Goal: Task Accomplishment & Management: Complete application form

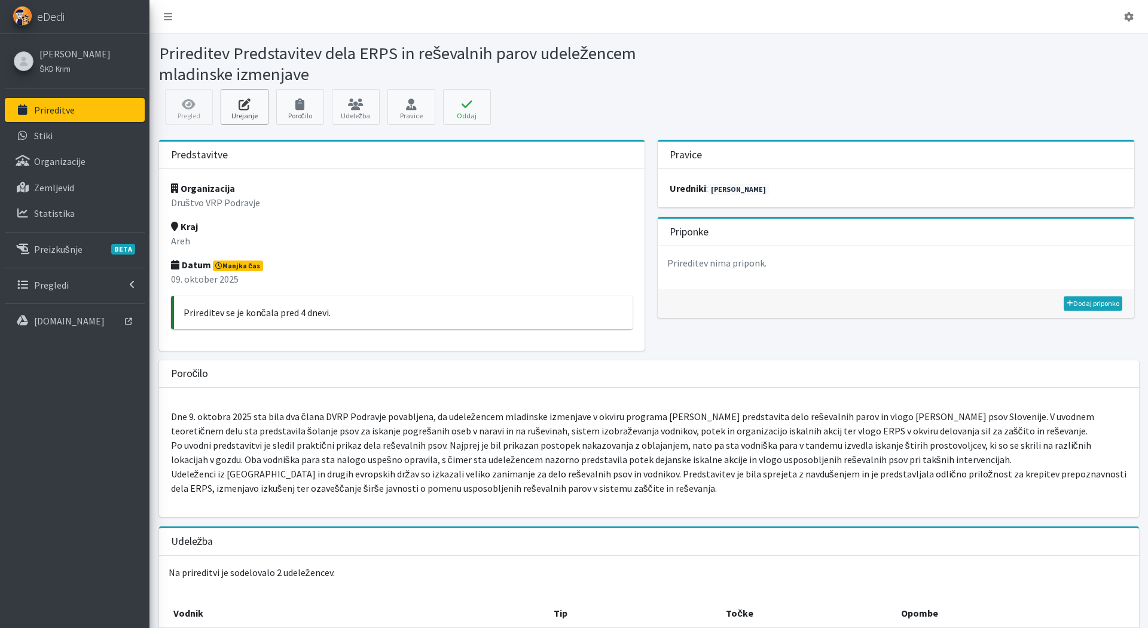
click at [249, 114] on link "Urejanje" at bounding box center [245, 107] width 48 height 36
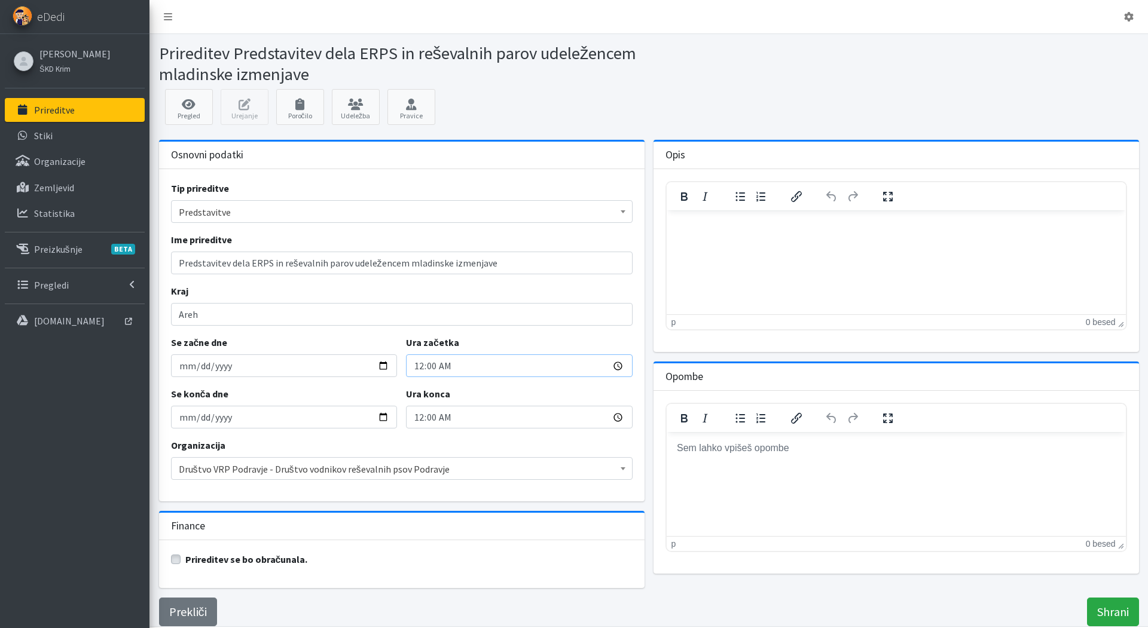
click at [422, 367] on input "00:00" at bounding box center [519, 366] width 227 height 23
click at [433, 365] on input "10:00" at bounding box center [519, 366] width 227 height 23
type input "10:30"
click at [418, 418] on input "00:00" at bounding box center [519, 417] width 227 height 23
type input "12:00"
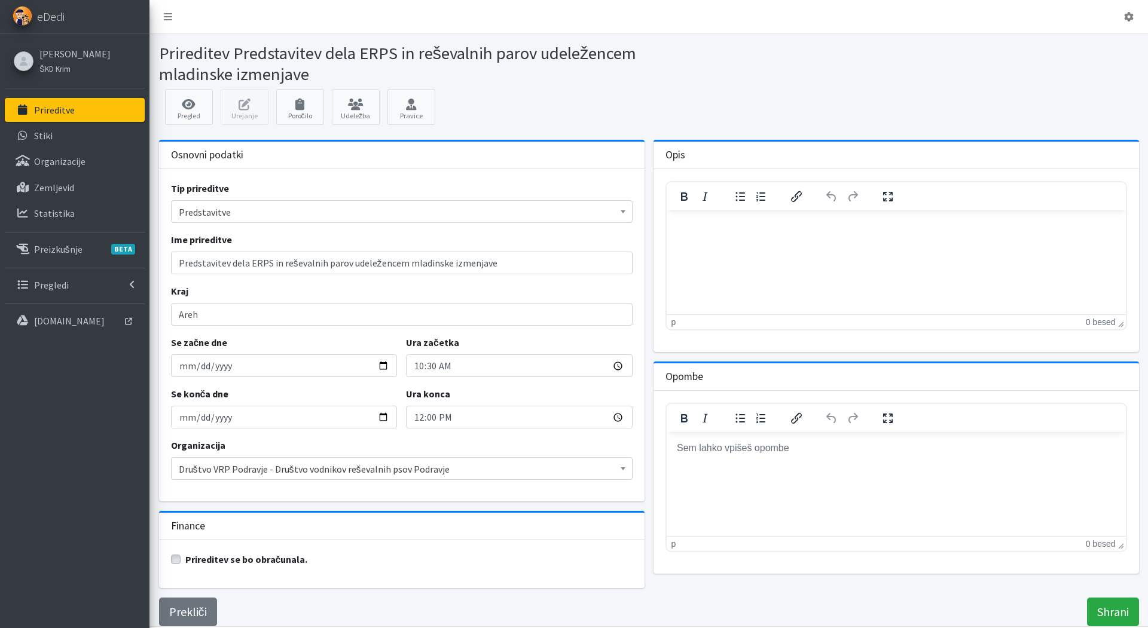
click at [451, 439] on div "Organizacija Izberi organizacijo Guardia Di Finanza Italia Rettungshundebrigade…" at bounding box center [402, 459] width 462 height 42
click at [1119, 611] on input "Shrani" at bounding box center [1113, 612] width 52 height 29
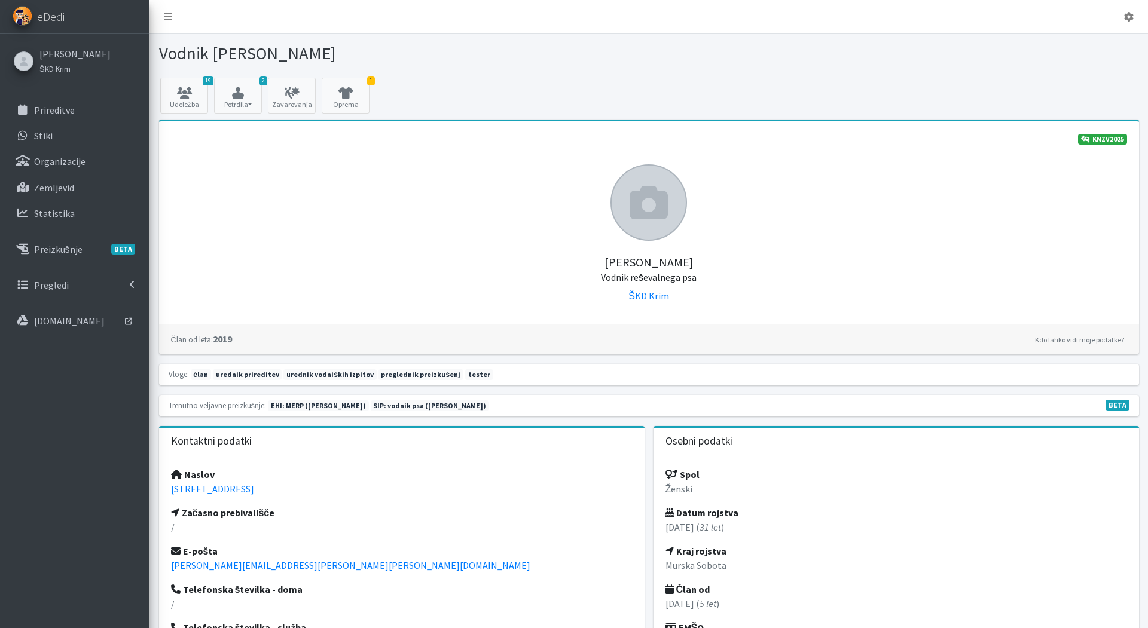
scroll to position [1, 0]
click at [54, 108] on p "Prireditve" at bounding box center [54, 109] width 41 height 12
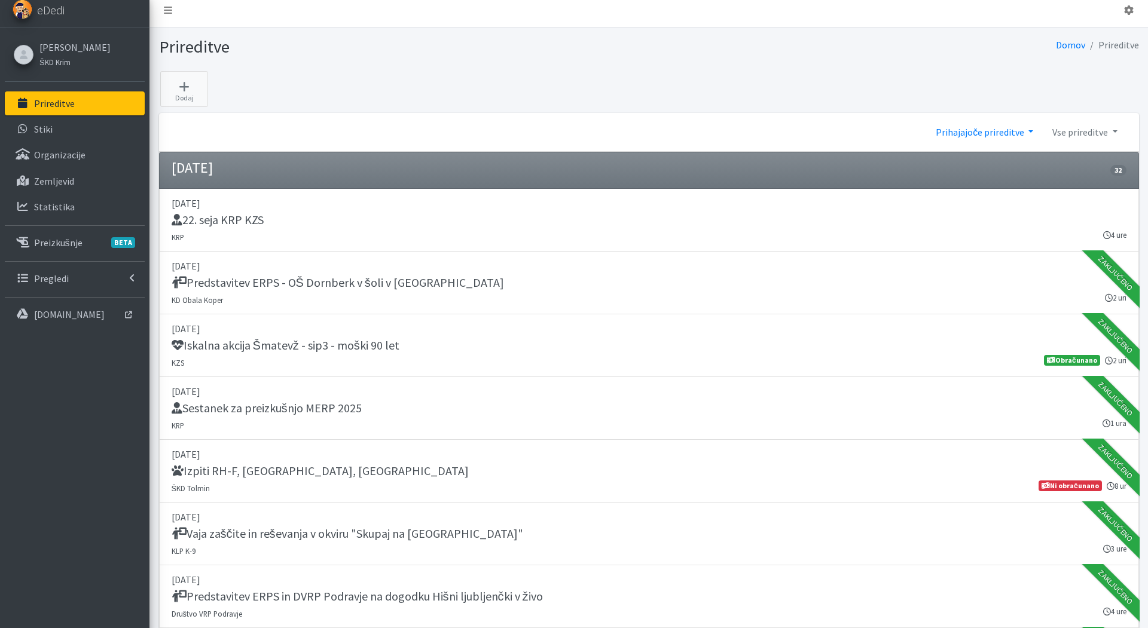
click at [1005, 136] on link "Prihajajoče prireditve" at bounding box center [984, 132] width 117 height 24
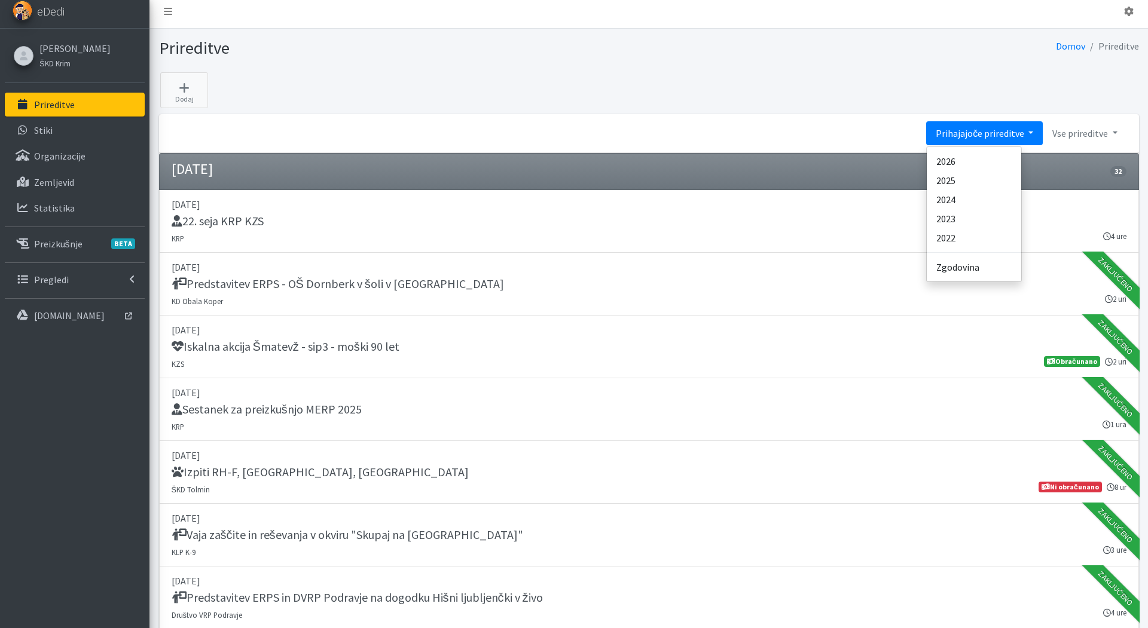
scroll to position [4, 0]
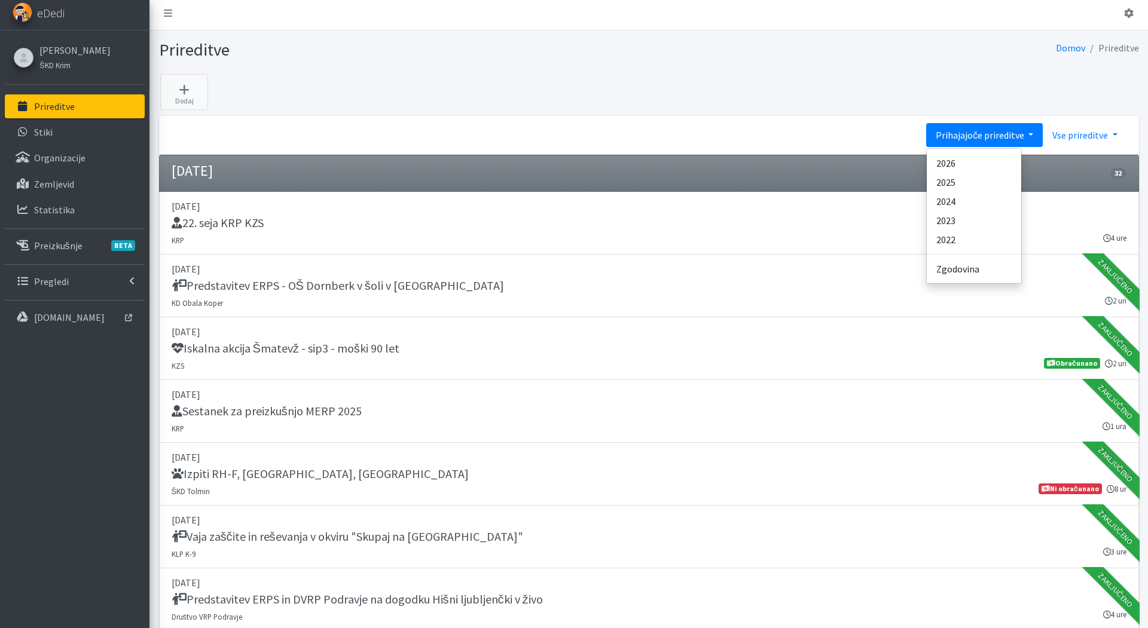
click at [1077, 135] on link "Vse prireditve" at bounding box center [1085, 135] width 84 height 24
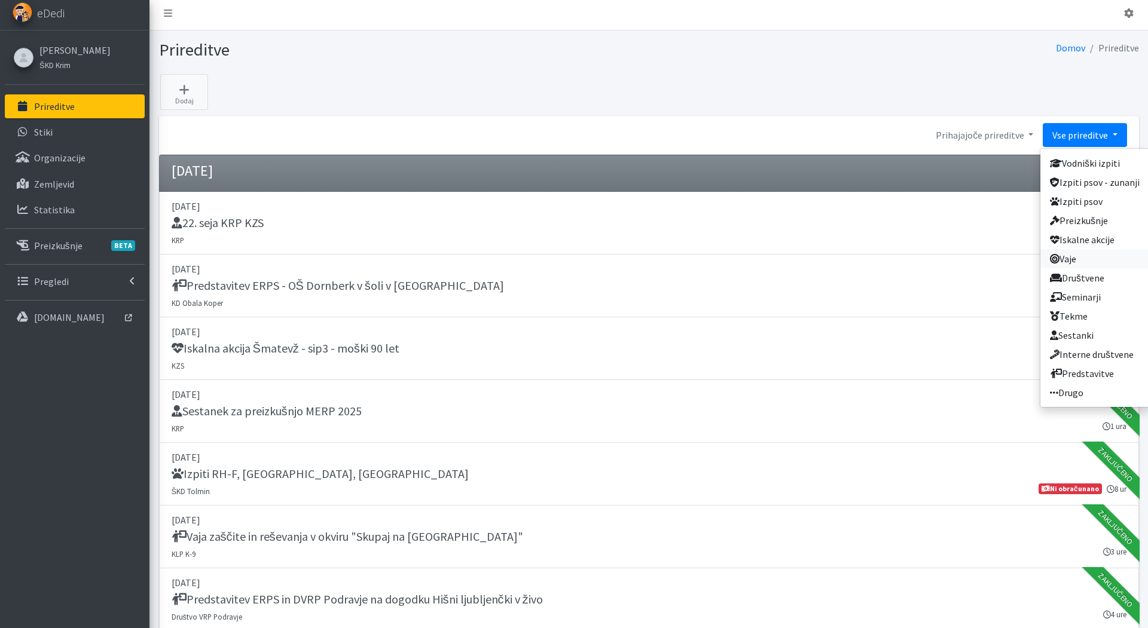
click at [1072, 259] on link "Vaje" at bounding box center [1094, 258] width 109 height 19
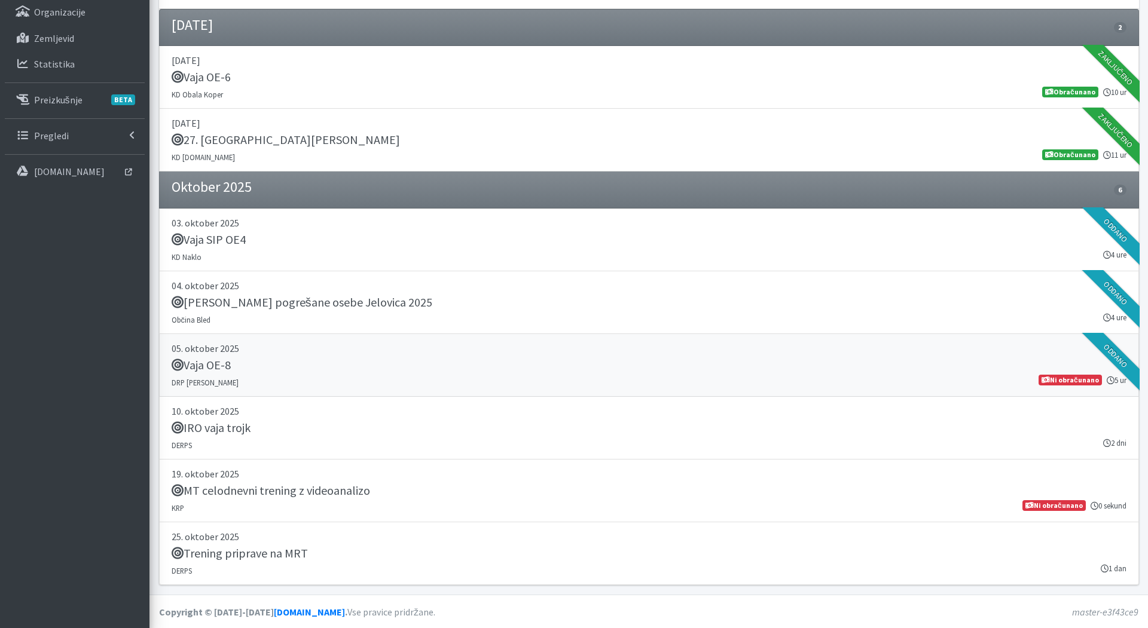
scroll to position [149, 0]
click at [227, 362] on h5 "Vaja OE-8" at bounding box center [201, 366] width 59 height 14
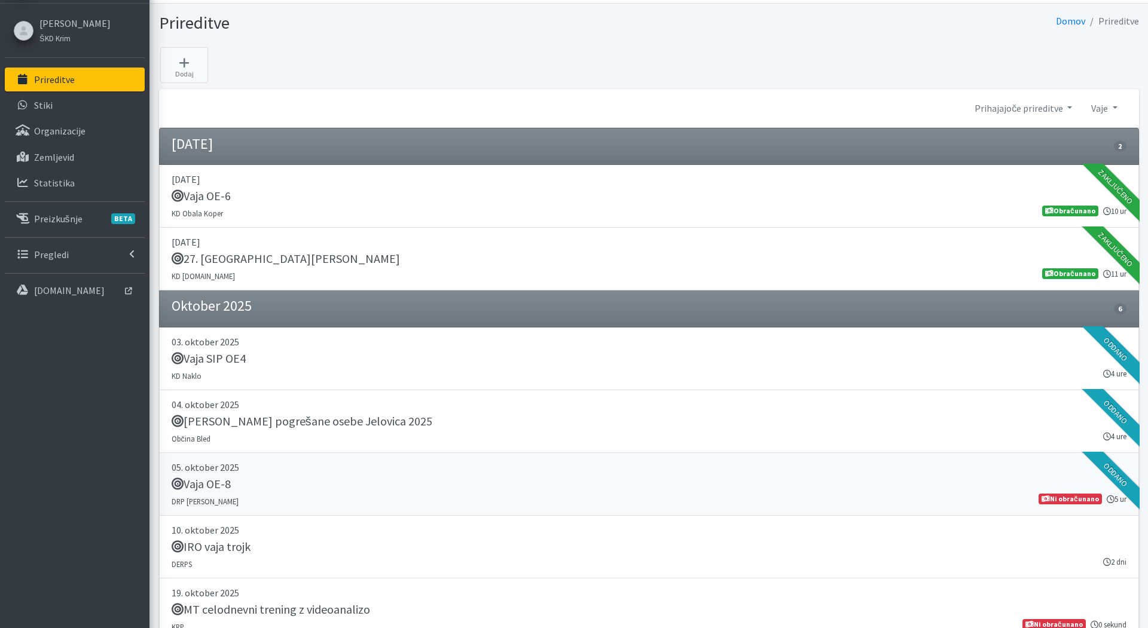
scroll to position [26, 0]
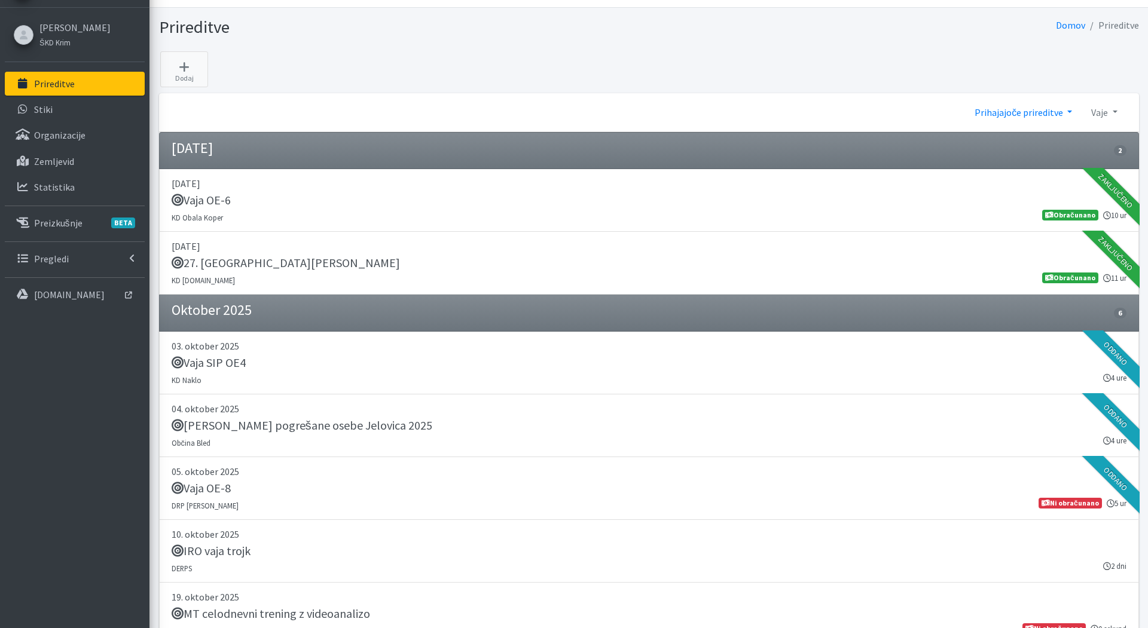
click at [1052, 112] on link "Prihajajoče prireditve" at bounding box center [1023, 112] width 117 height 24
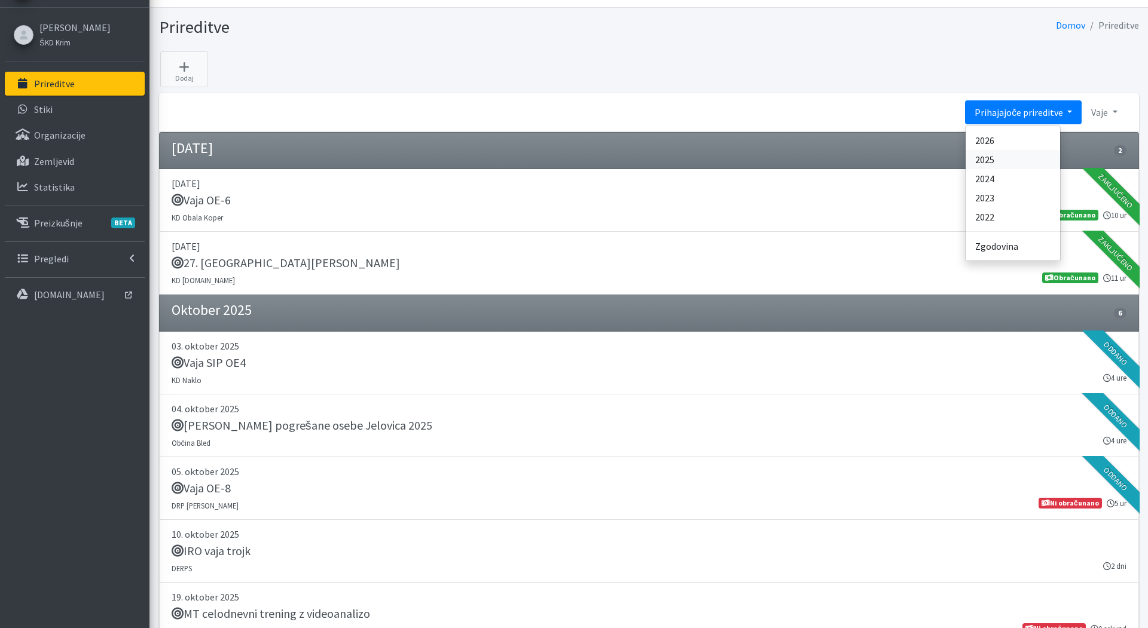
click at [994, 160] on link "2025" at bounding box center [1012, 159] width 94 height 19
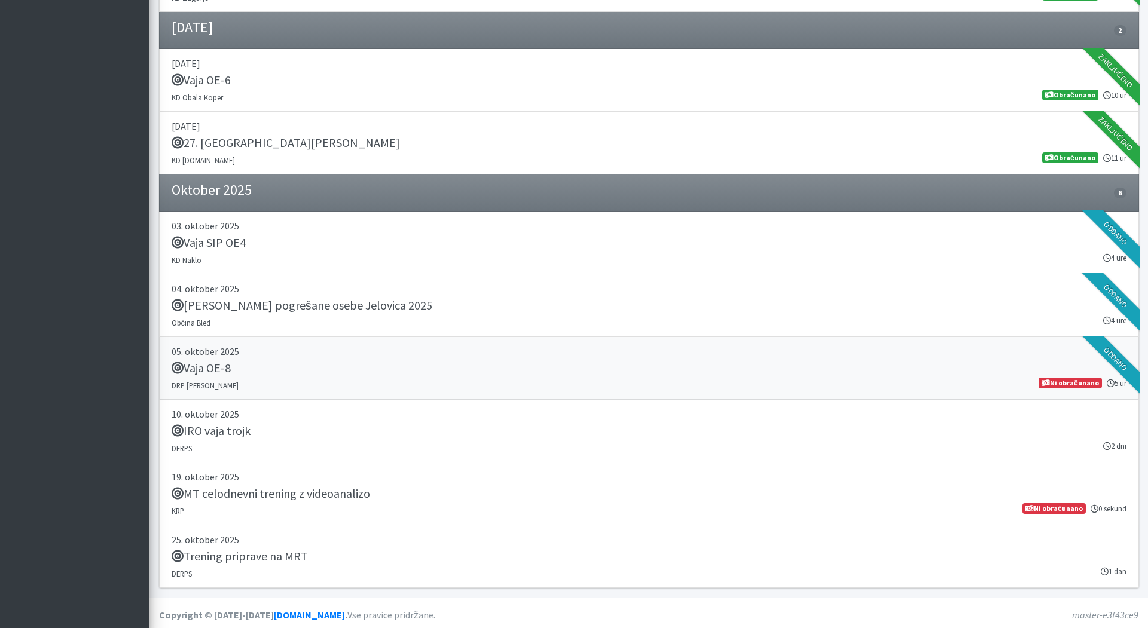
scroll to position [1435, 0]
click at [287, 369] on div "Vaja OE-8" at bounding box center [649, 370] width 955 height 17
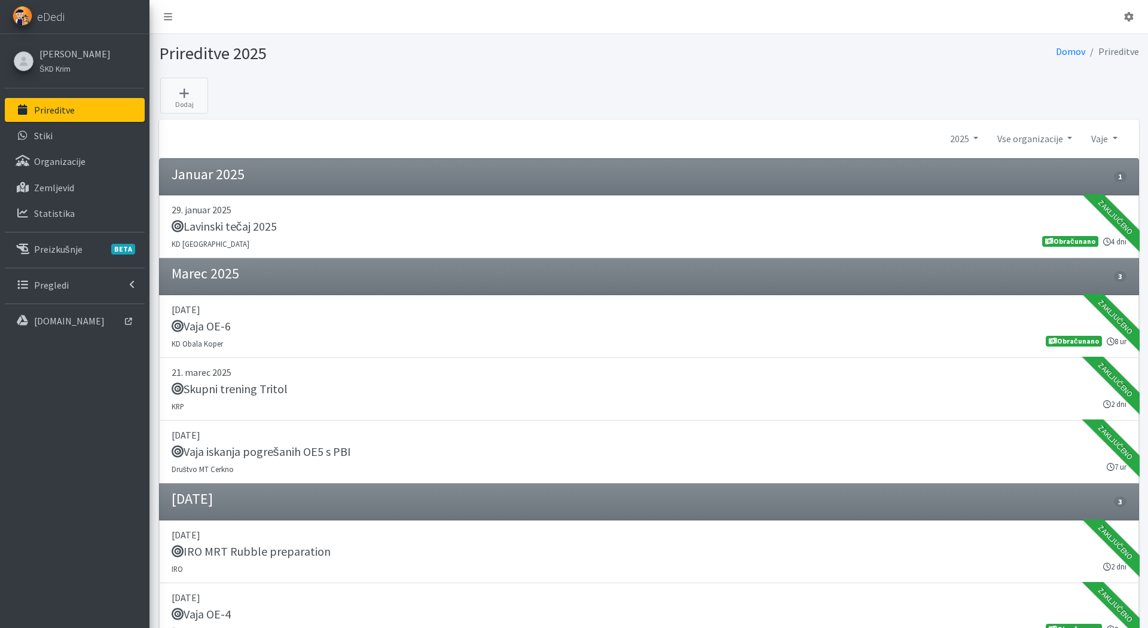
scroll to position [0, 0]
click at [189, 93] on icon at bounding box center [184, 93] width 41 height 12
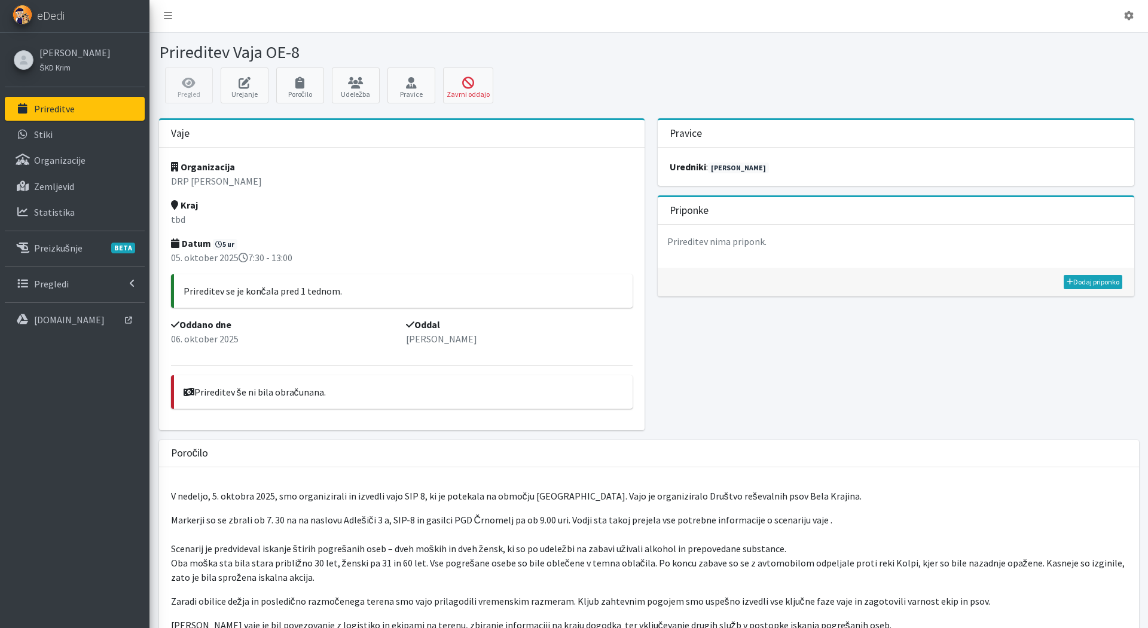
drag, startPoint x: 307, startPoint y: 53, endPoint x: 236, endPoint y: 51, distance: 71.2
click at [236, 51] on h1 "Prireditev Vaja OE-8" at bounding box center [401, 52] width 485 height 21
copy h1 "Vaja OE-8"
click at [169, 20] on icon at bounding box center [168, 17] width 8 height 10
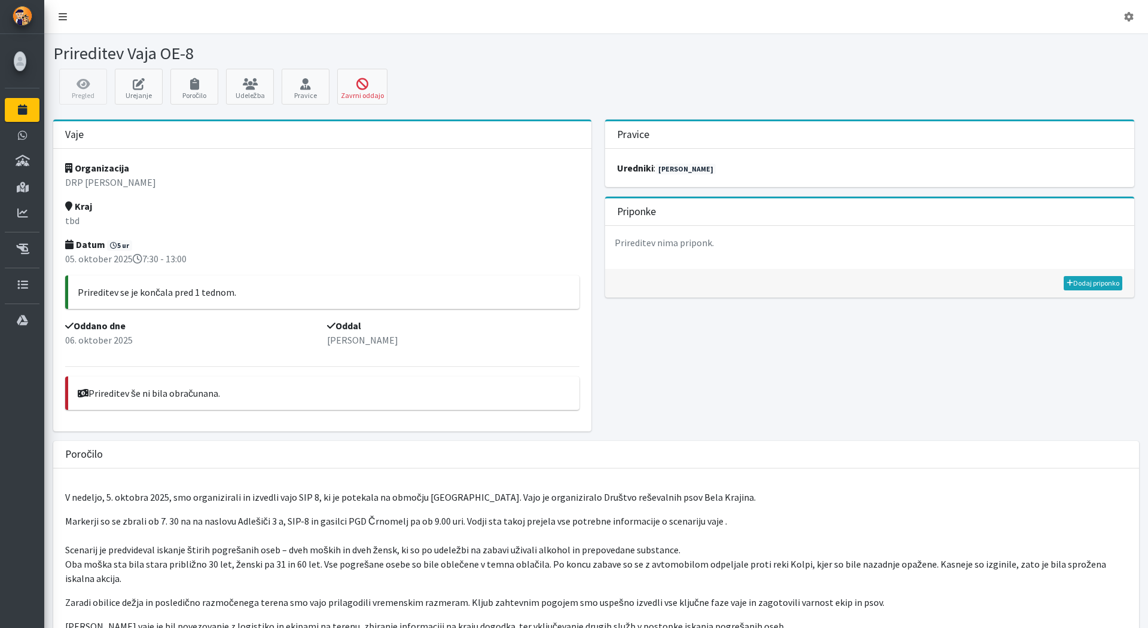
click at [63, 19] on icon at bounding box center [63, 17] width 8 height 10
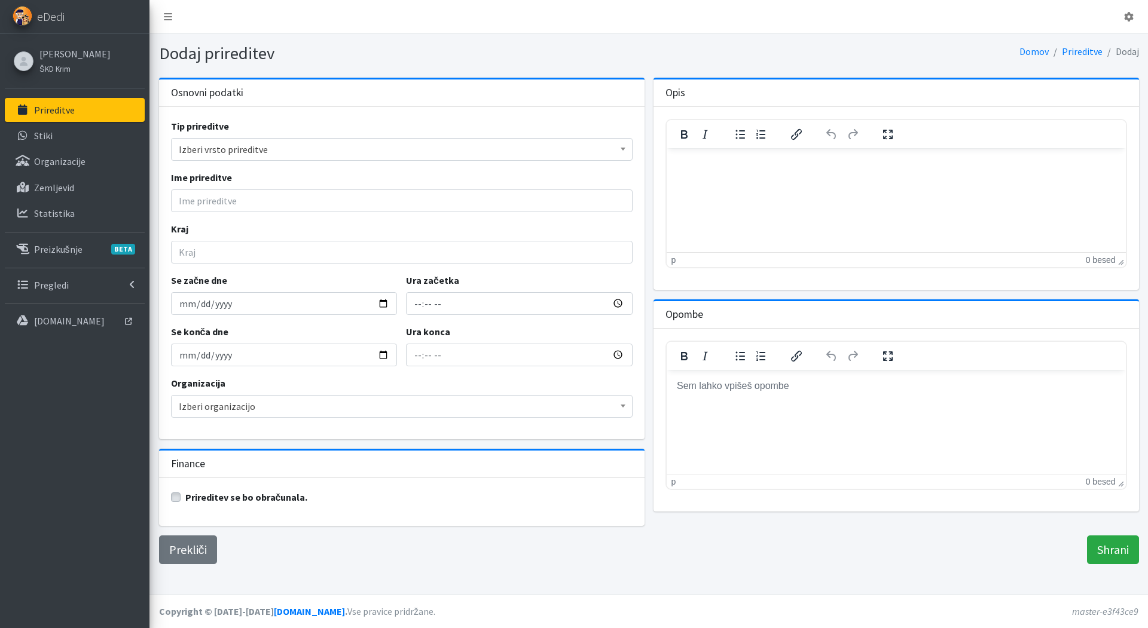
click at [242, 149] on span "Izberi vrsto prireditve" at bounding box center [402, 149] width 446 height 17
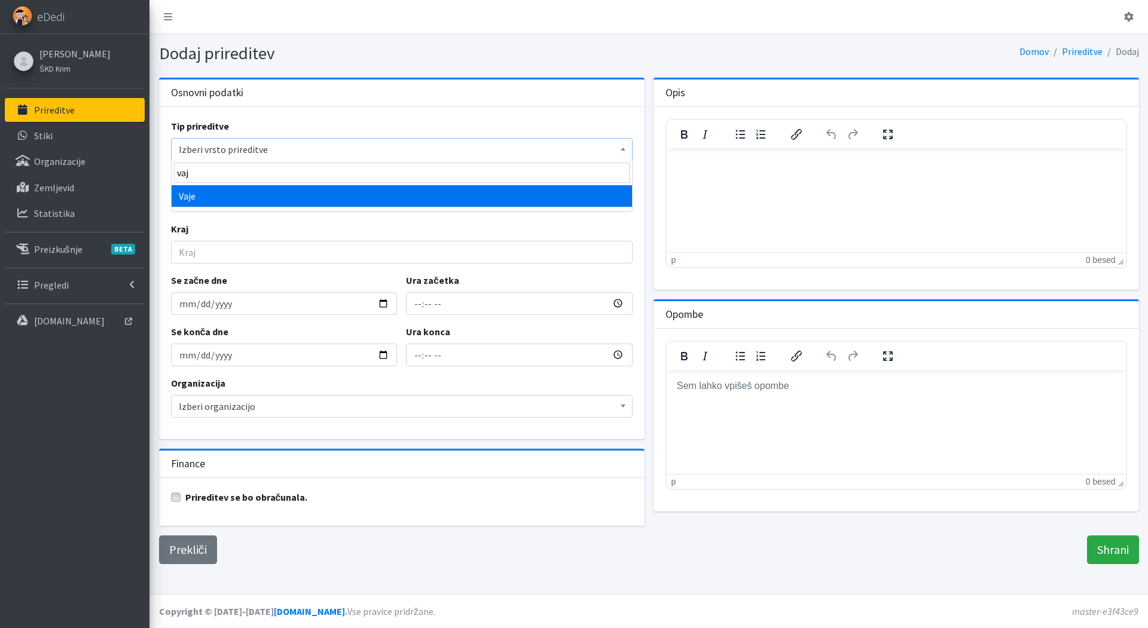
type input "vaj"
select select "1004"
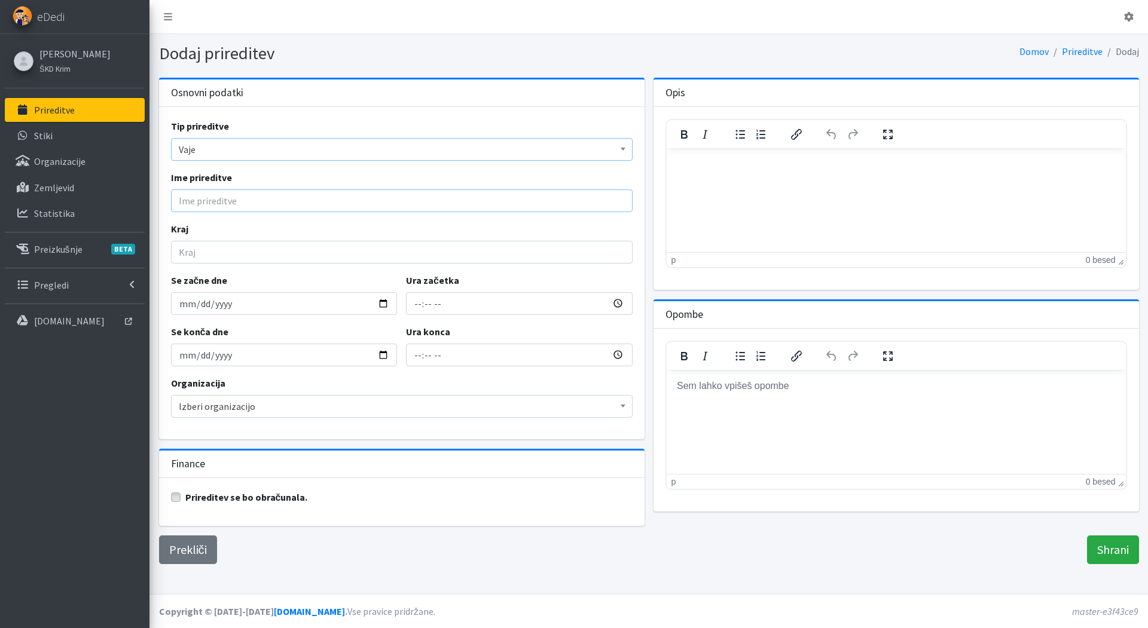
click at [216, 201] on input "Ime prireditve" at bounding box center [402, 201] width 462 height 23
paste input "Vaja OE-8"
type input "Vaja OE-3"
click at [185, 307] on input "Se začne dne" at bounding box center [284, 303] width 227 height 23
type input "2025-10-11"
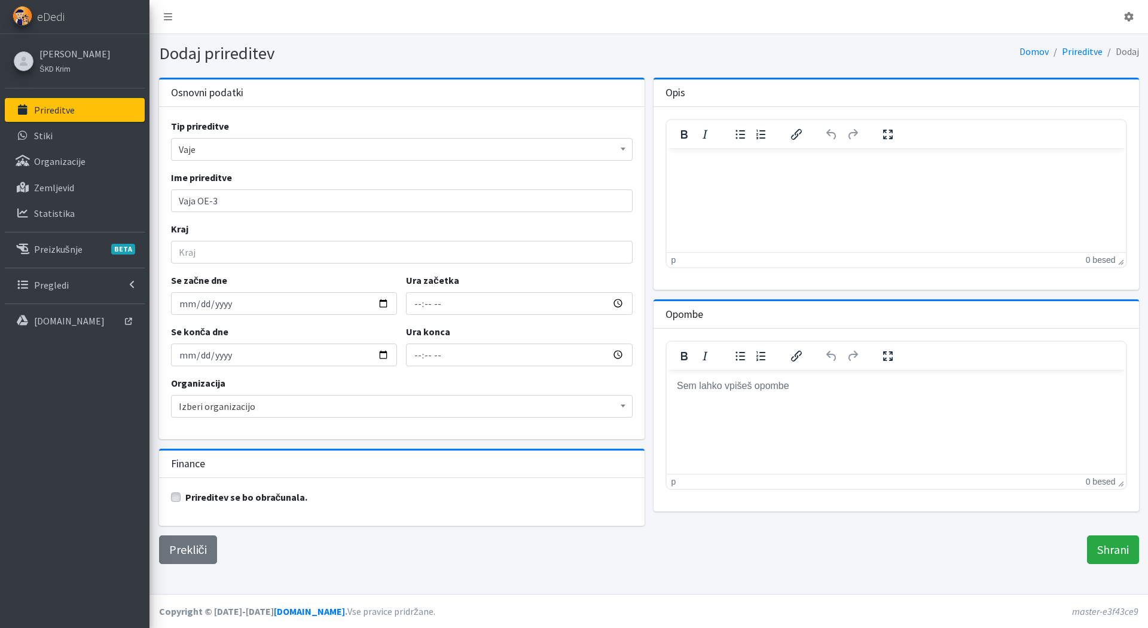
type input "2025-10-11"
click at [304, 332] on div "Se konča dne 2025-10-11" at bounding box center [284, 346] width 236 height 42
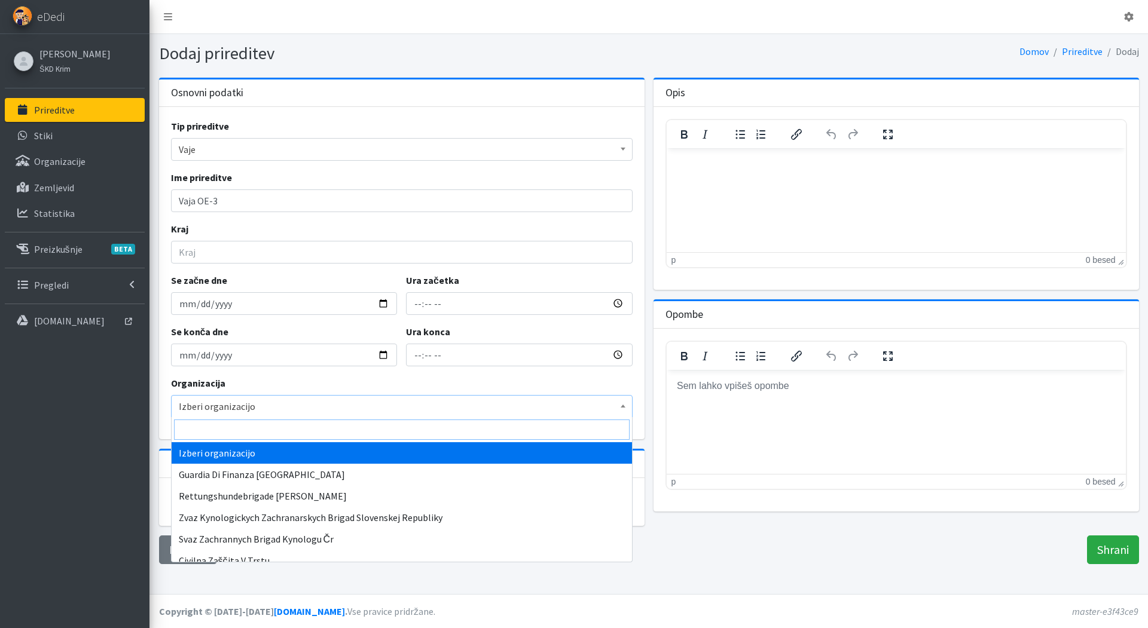
click at [228, 402] on span "Izberi organizacijo" at bounding box center [402, 406] width 446 height 17
click at [277, 413] on span "Izberi organizacijo" at bounding box center [402, 406] width 446 height 17
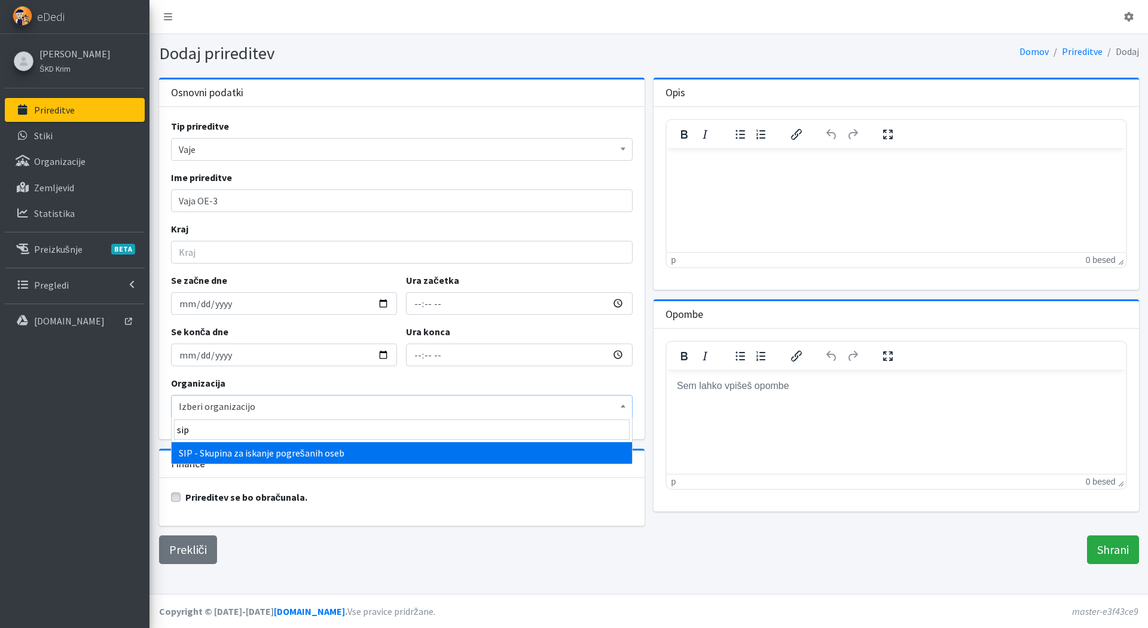
type input "sip"
select select "1090"
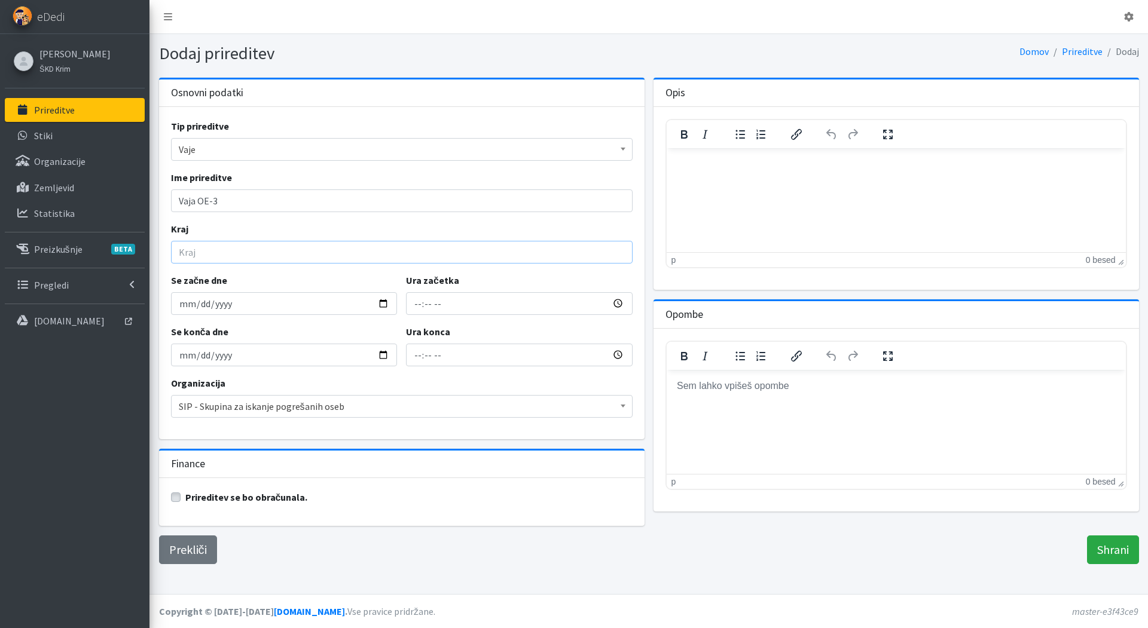
click at [221, 258] on input "Kraj" at bounding box center [402, 252] width 462 height 23
type input "tbd"
click at [1104, 546] on input "Shrani" at bounding box center [1113, 550] width 52 height 29
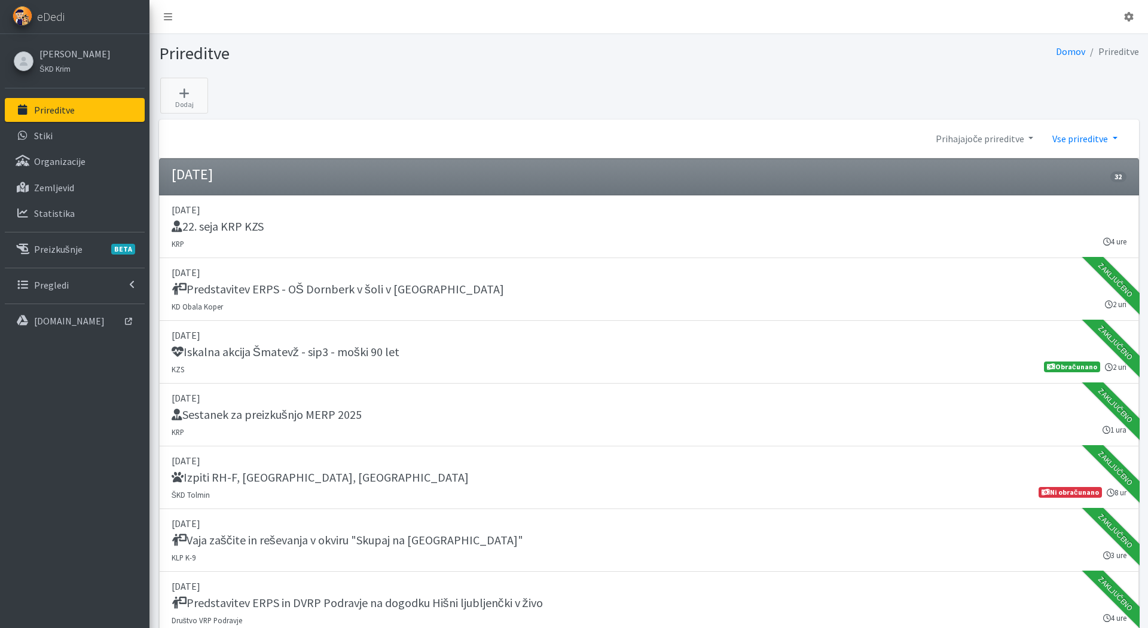
click at [1090, 142] on link "Vse prireditve" at bounding box center [1085, 139] width 84 height 24
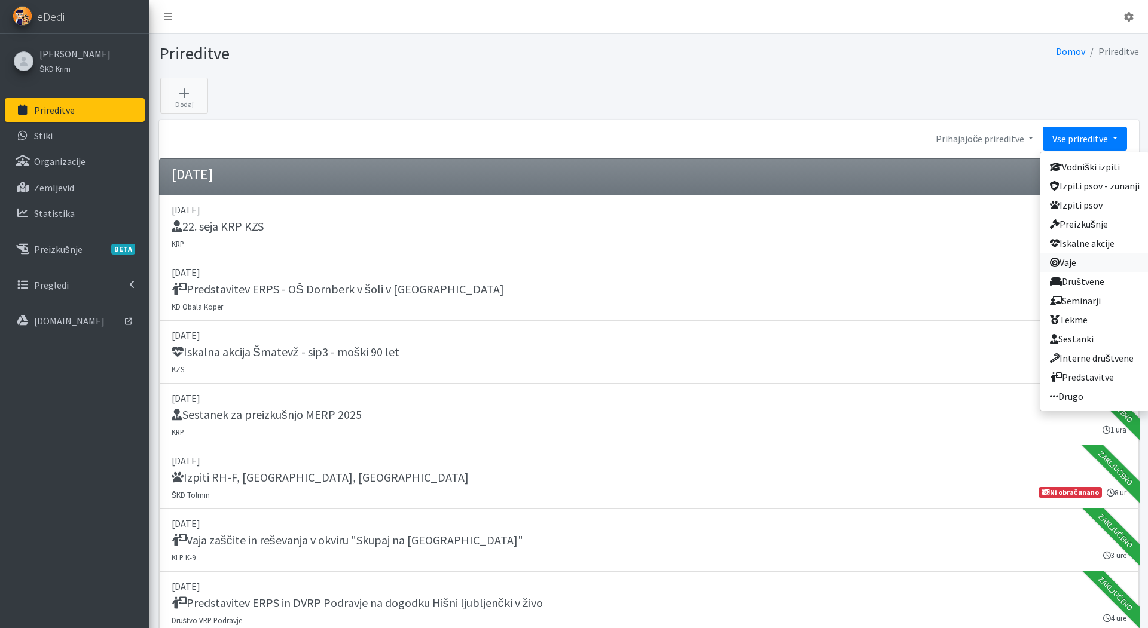
click at [1078, 264] on link "Vaje" at bounding box center [1094, 262] width 109 height 19
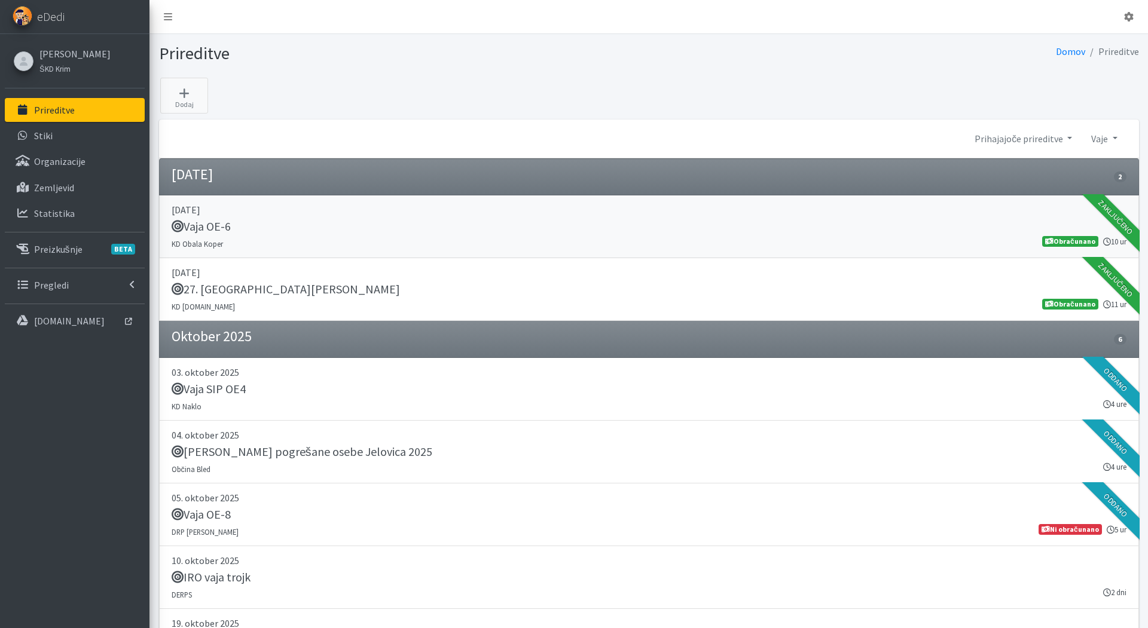
click at [236, 229] on div "Vaja OE-6" at bounding box center [649, 227] width 955 height 17
click at [1052, 139] on link "Prihajajoče prireditve" at bounding box center [1023, 139] width 117 height 24
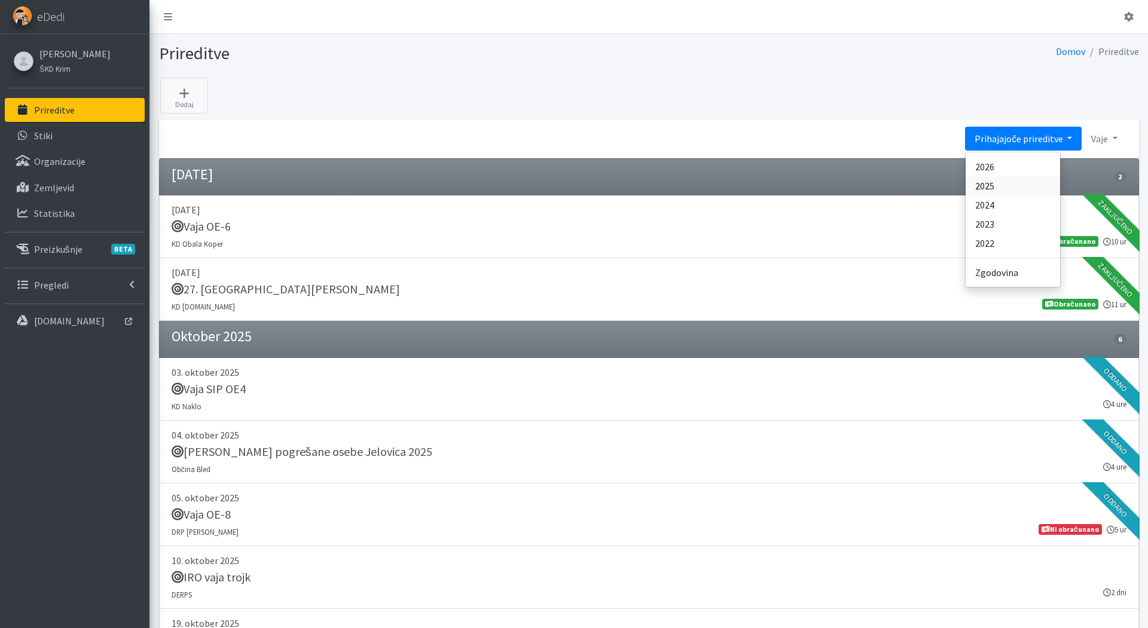
click at [976, 186] on link "2025" at bounding box center [1012, 185] width 94 height 19
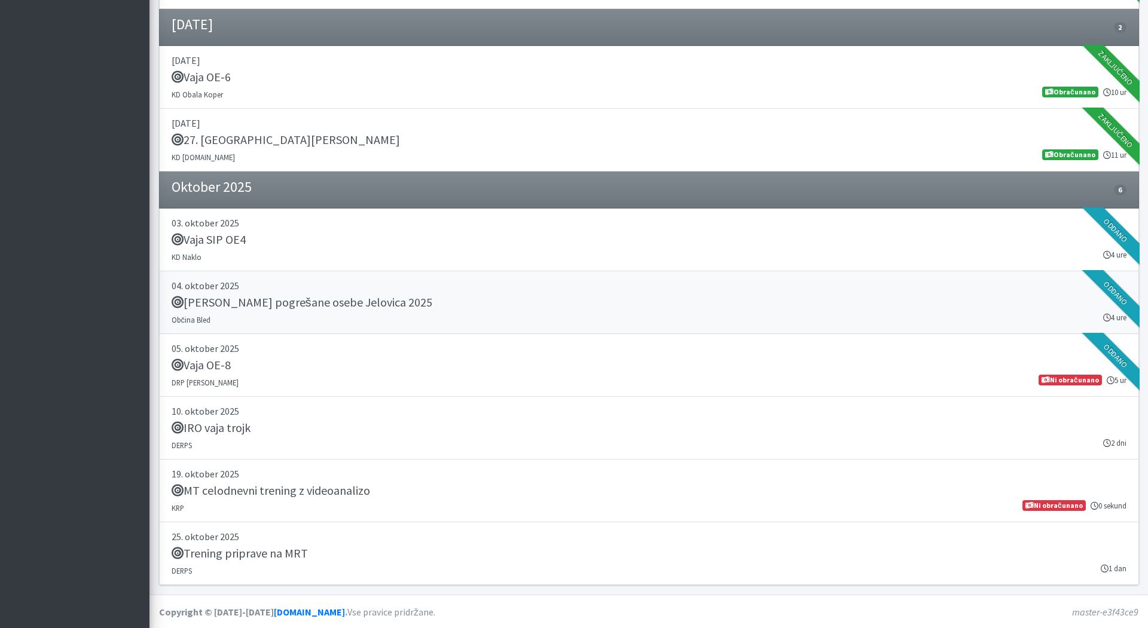
scroll to position [1440, -1]
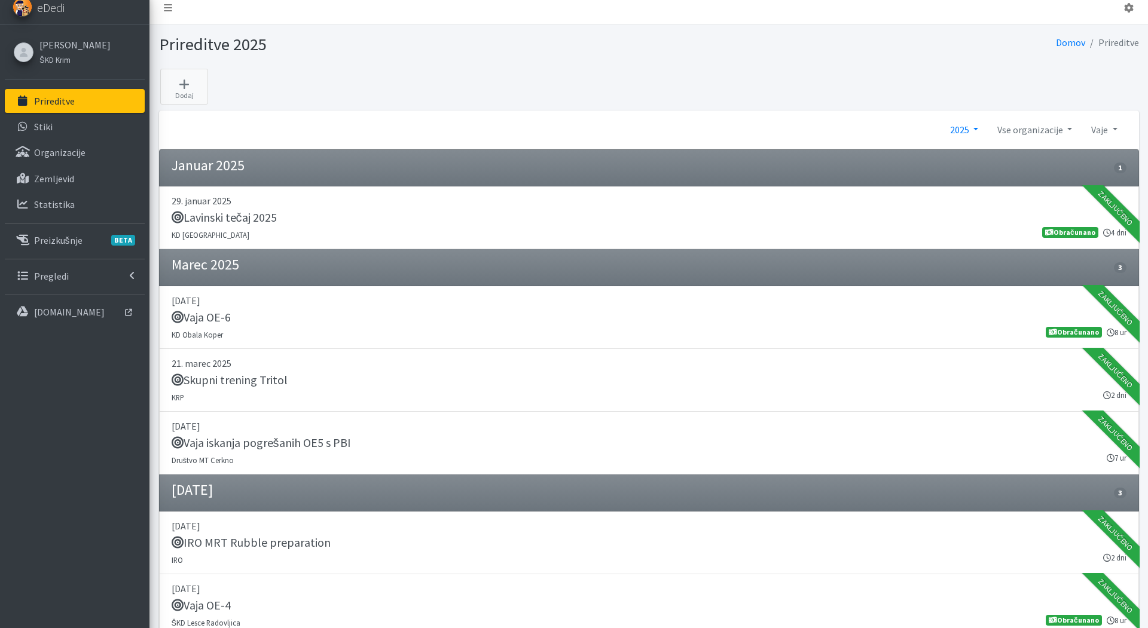
click at [966, 135] on link "2025" at bounding box center [963, 130] width 47 height 24
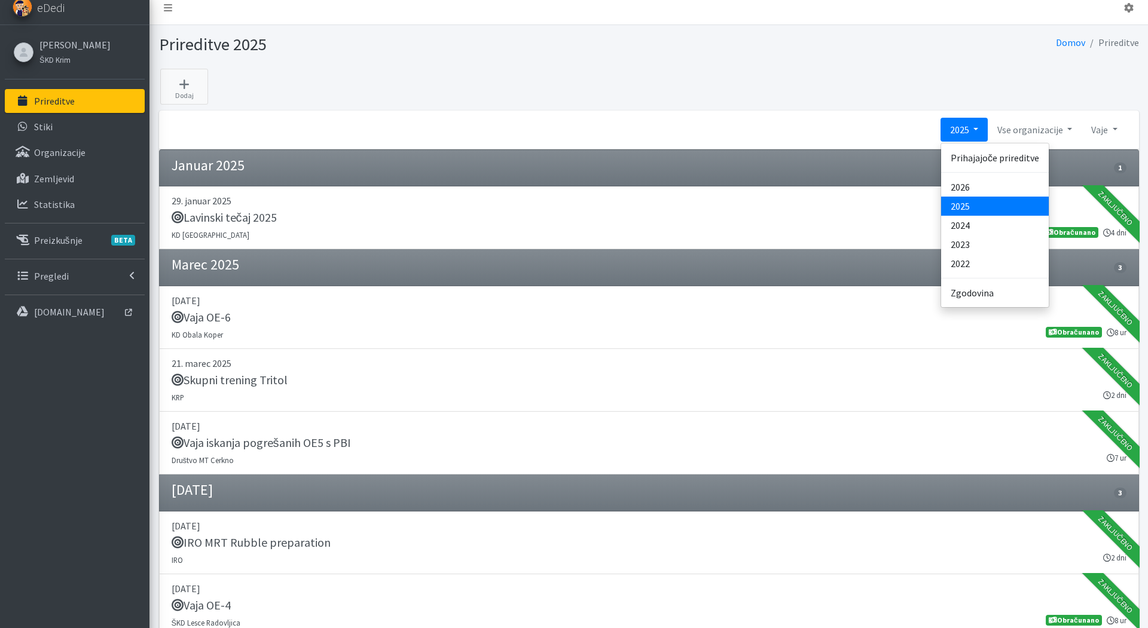
scroll to position [10, 0]
click at [971, 223] on link "2024" at bounding box center [995, 224] width 108 height 19
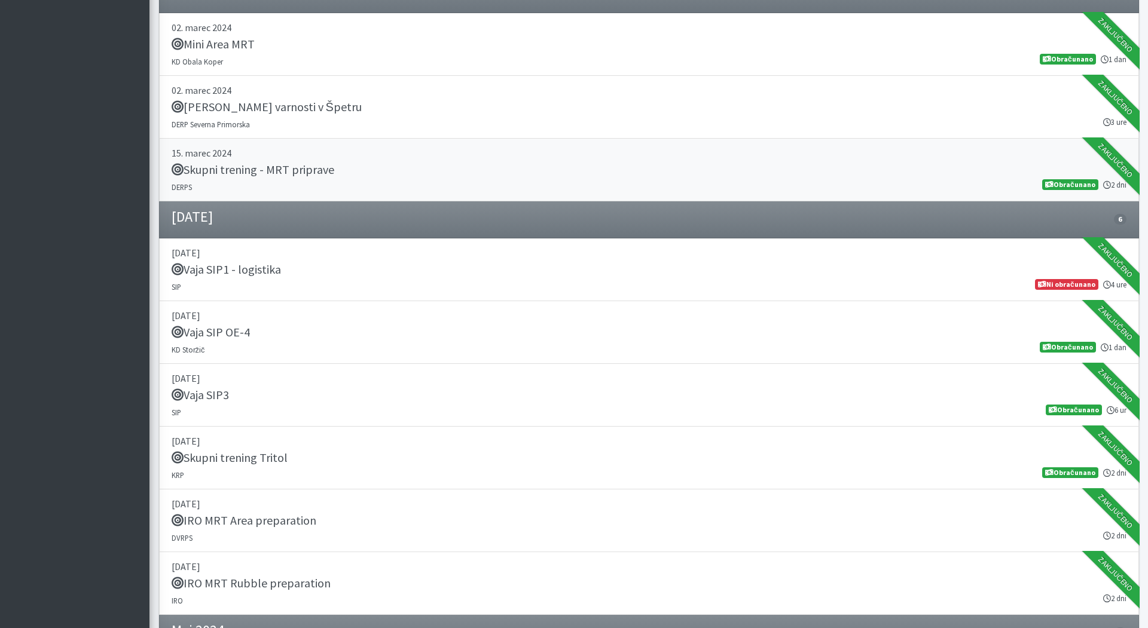
scroll to position [509, 0]
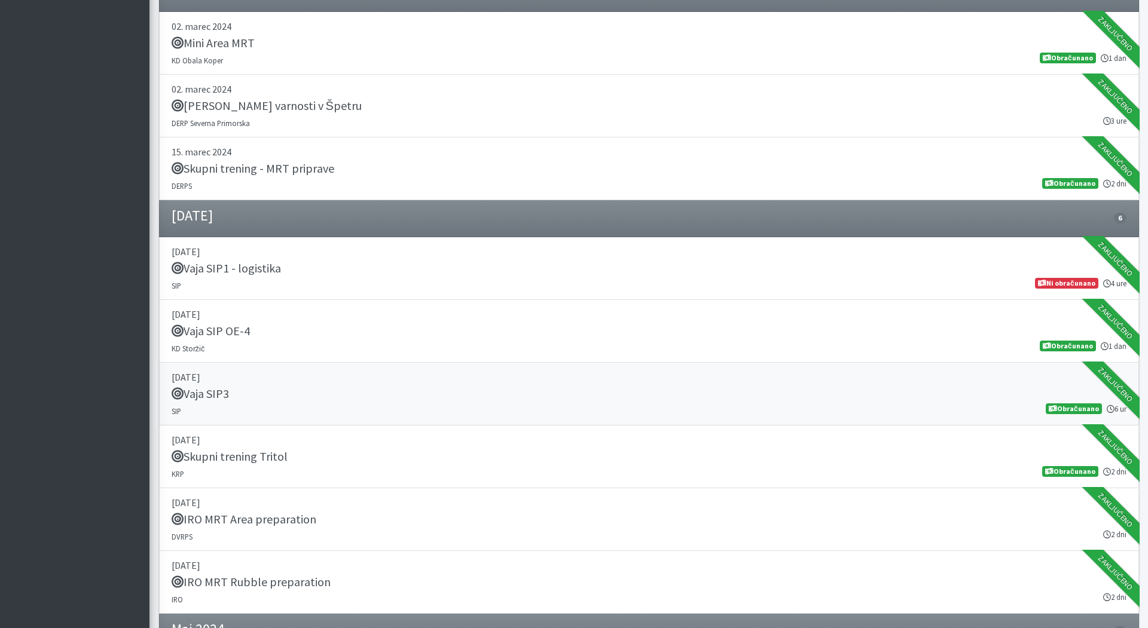
click at [273, 387] on div "Vaja SIP3" at bounding box center [649, 395] width 955 height 17
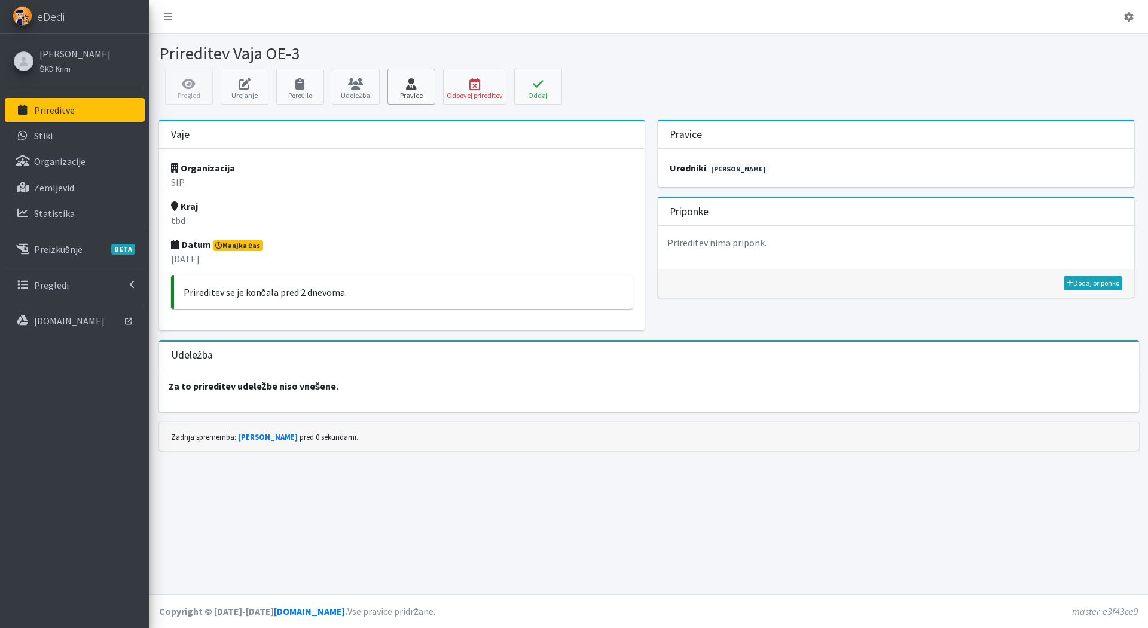
click at [429, 85] on icon at bounding box center [411, 84] width 41 height 12
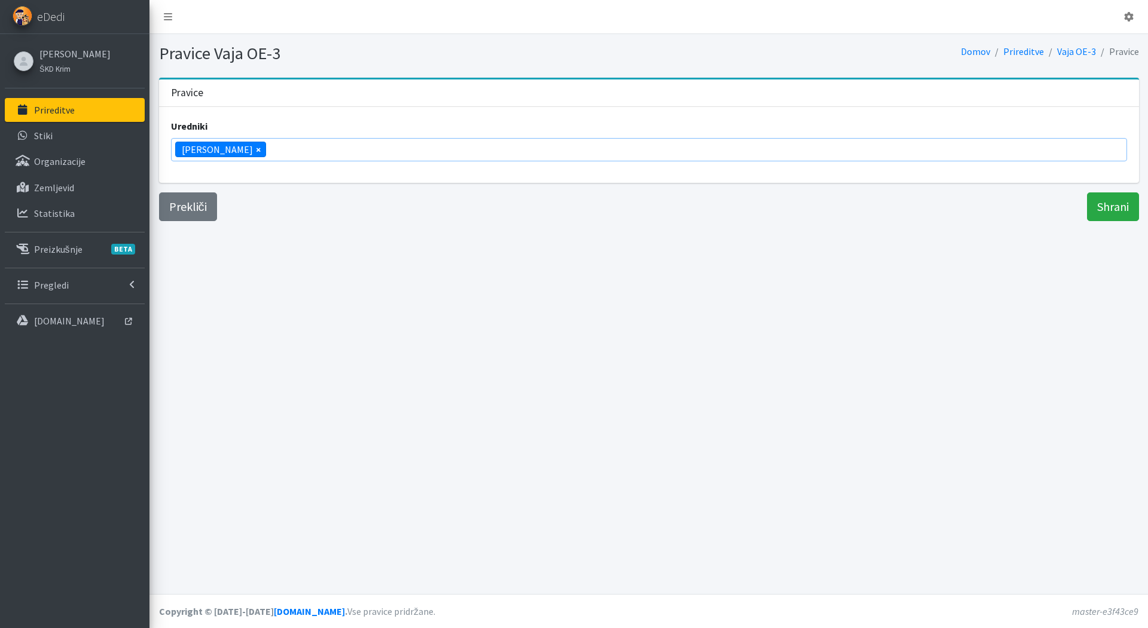
click at [256, 149] on span "×" at bounding box center [258, 149] width 5 height 14
select select
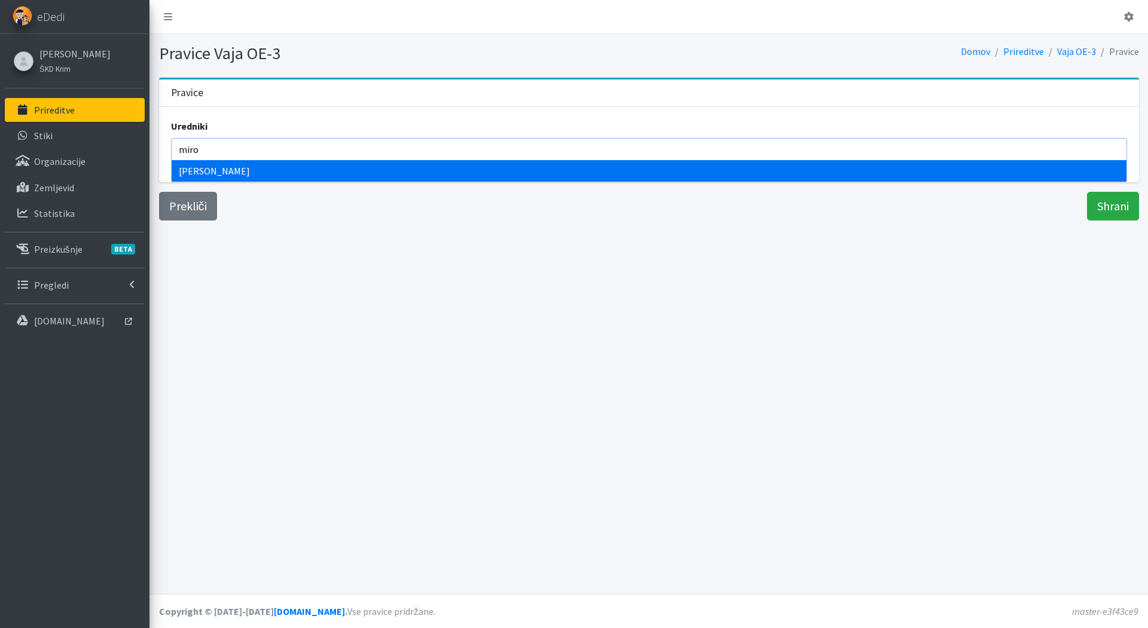
type input "miro"
select select "1059"
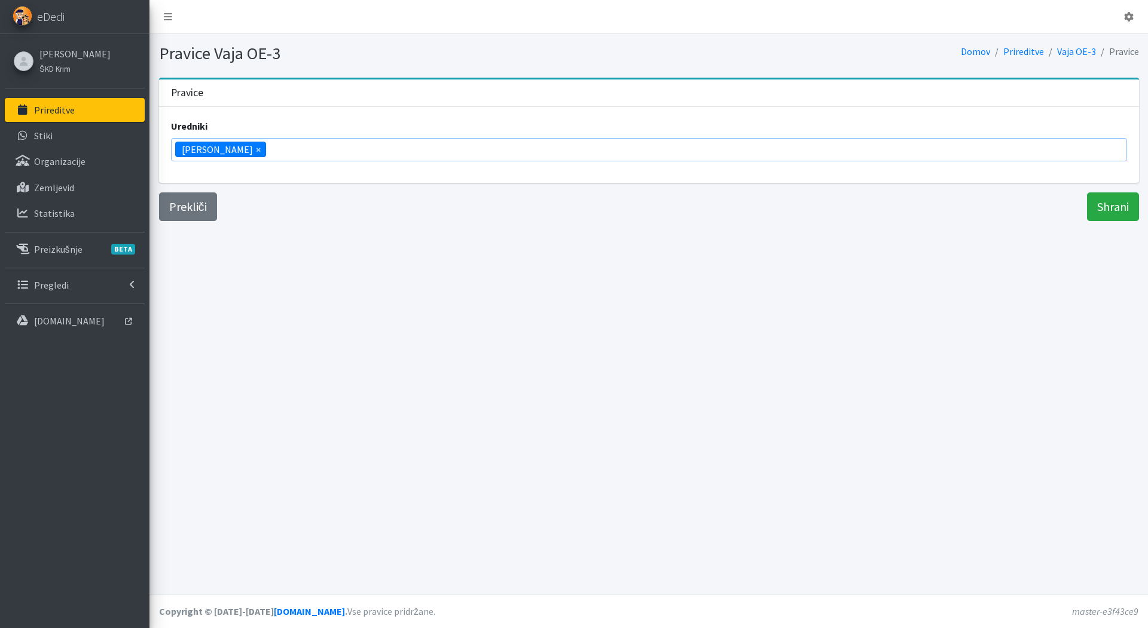
scroll to position [891, 0]
click at [1105, 202] on input "Shrani" at bounding box center [1113, 207] width 52 height 29
